Goal: Find specific page/section: Find specific page/section

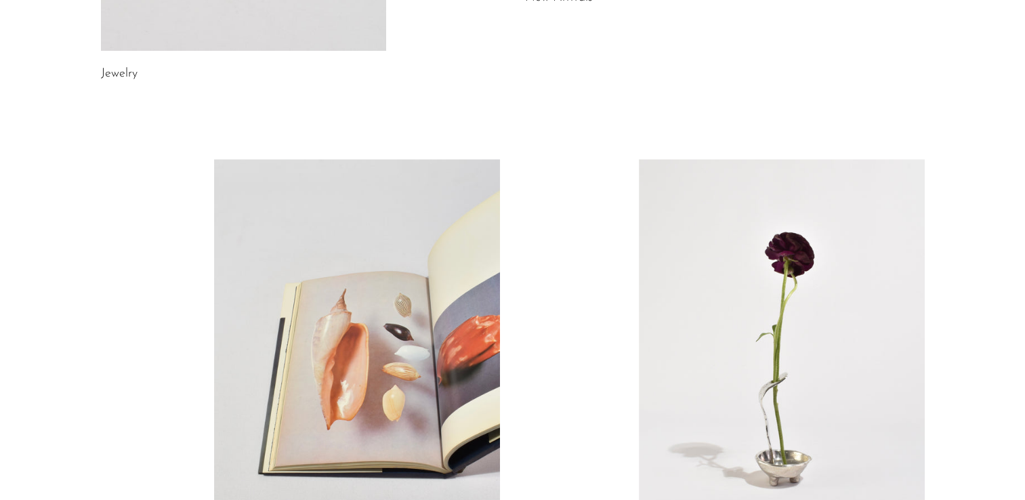
scroll to position [545, 0]
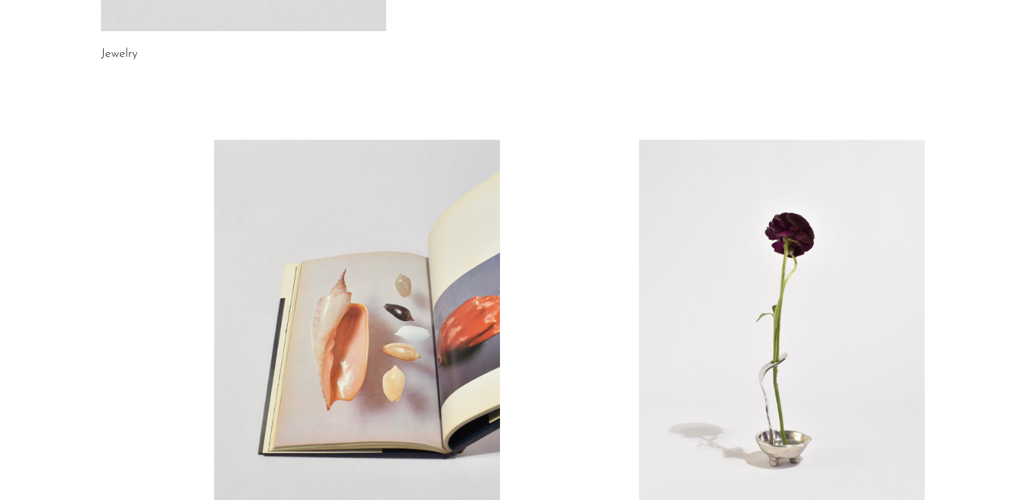
click at [124, 53] on link "Jewelry" at bounding box center [119, 54] width 37 height 12
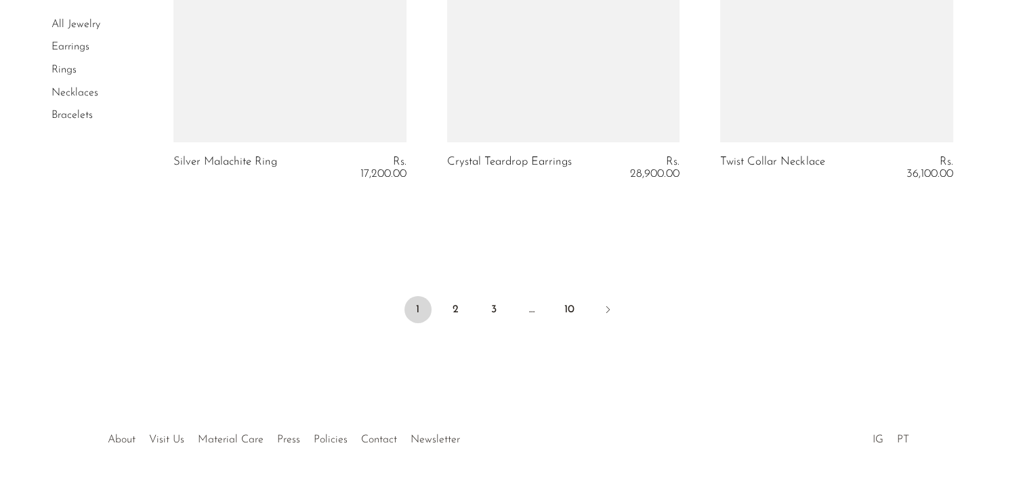
scroll to position [4722, 0]
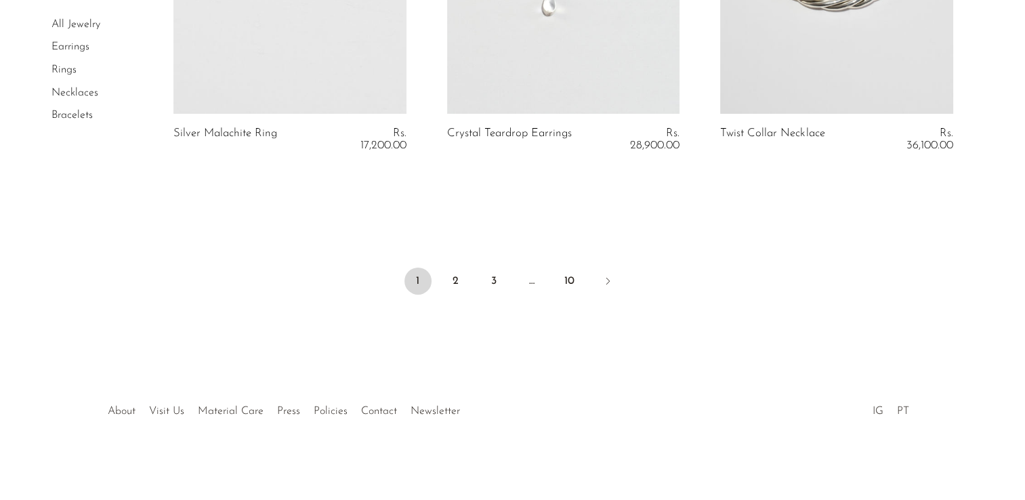
click at [382, 407] on div at bounding box center [512, 396] width 260 height 47
click at [384, 409] on div at bounding box center [512, 396] width 260 height 47
click at [377, 409] on link "Contact" at bounding box center [379, 411] width 36 height 11
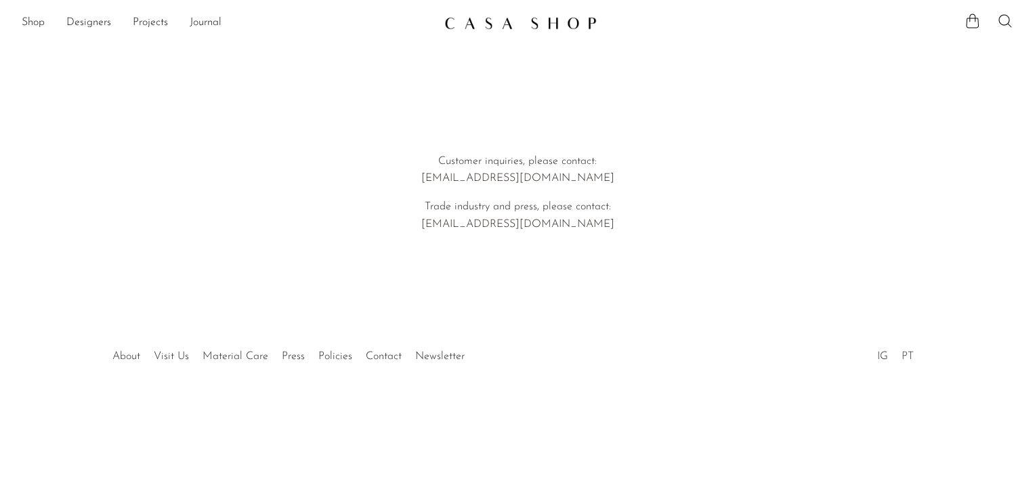
click at [908, 357] on link "PT" at bounding box center [908, 356] width 12 height 11
